Goal: Navigation & Orientation: Understand site structure

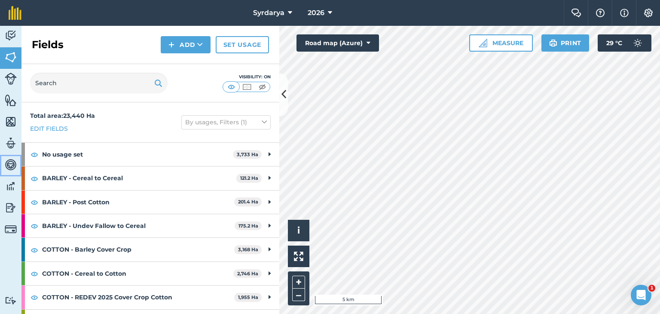
click at [9, 162] on img at bounding box center [11, 164] width 12 height 13
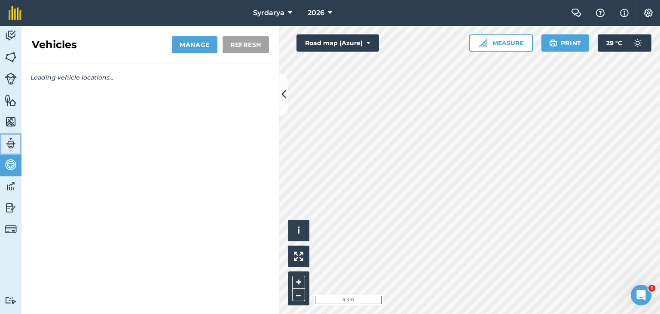
click at [9, 143] on img at bounding box center [11, 143] width 12 height 13
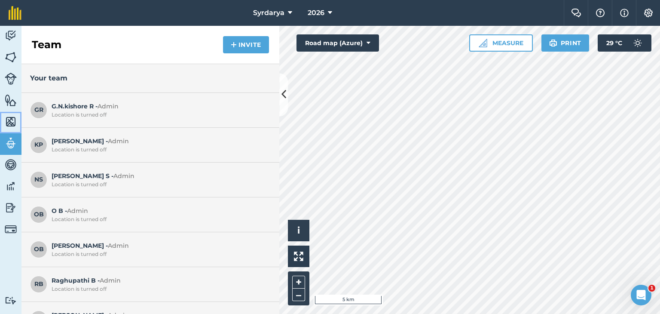
click at [5, 116] on img at bounding box center [11, 121] width 12 height 13
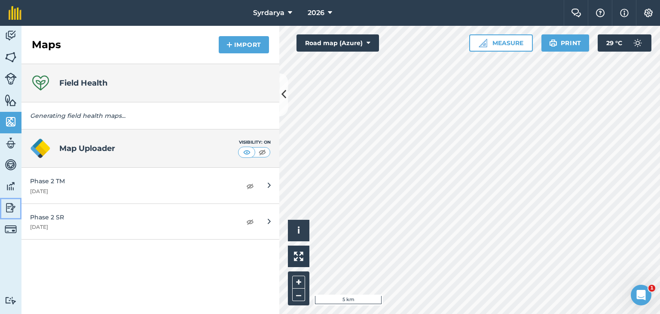
click at [12, 207] on img at bounding box center [11, 207] width 12 height 13
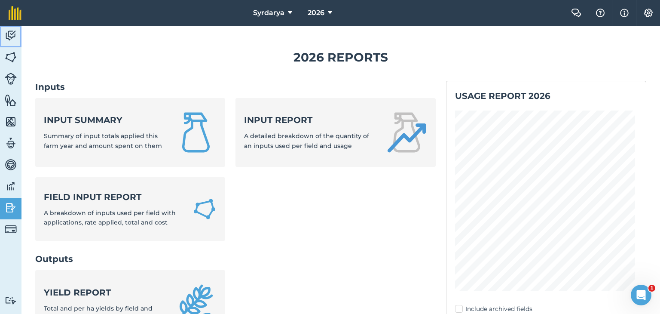
click at [10, 34] on img at bounding box center [11, 35] width 12 height 13
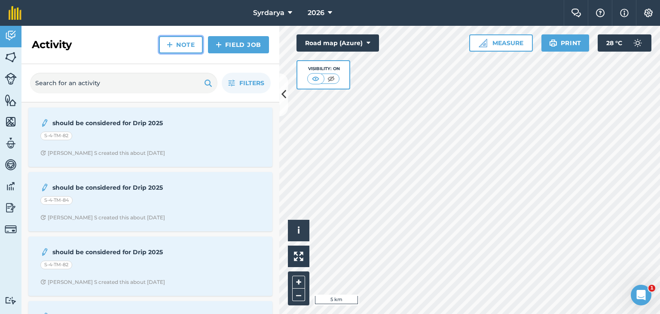
click at [168, 45] on img at bounding box center [170, 45] width 6 height 10
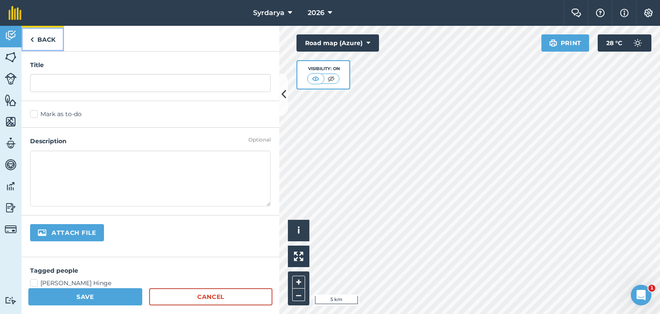
click at [34, 38] on link "Back" at bounding box center [42, 38] width 43 height 25
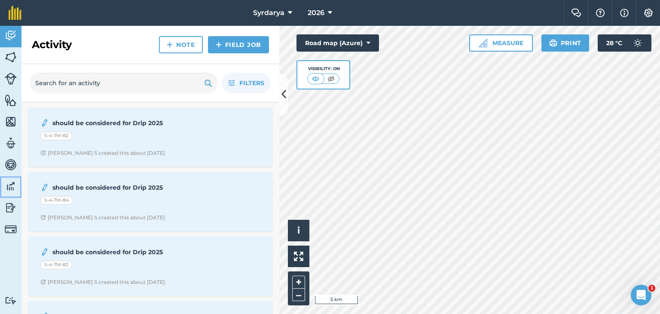
click at [9, 180] on img at bounding box center [11, 186] width 12 height 13
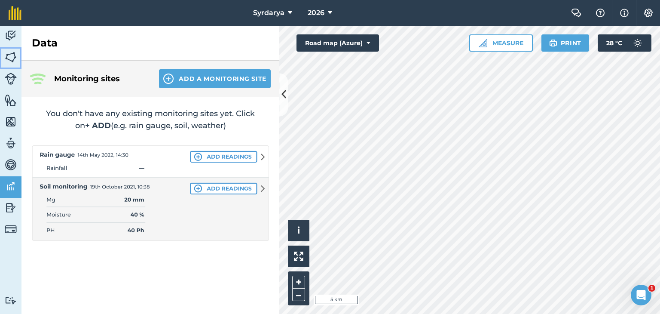
click at [12, 61] on img at bounding box center [11, 57] width 12 height 13
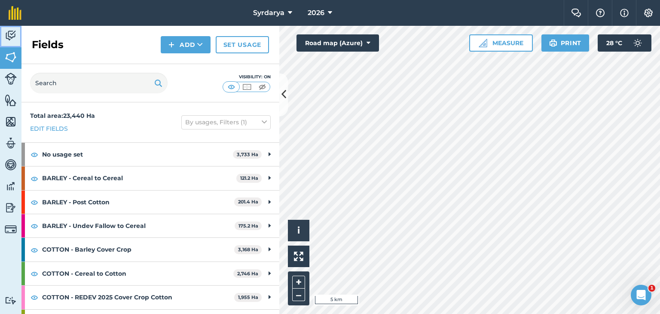
click at [10, 37] on img at bounding box center [11, 35] width 12 height 13
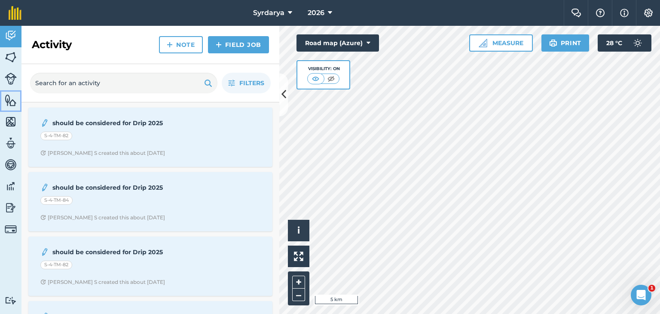
click at [9, 97] on img at bounding box center [11, 100] width 12 height 13
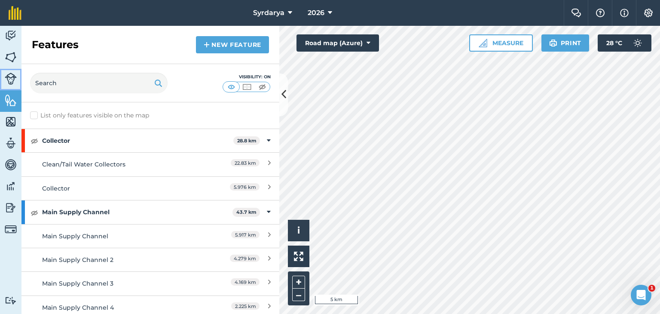
click at [10, 73] on img at bounding box center [11, 79] width 12 height 12
